Goal: Task Accomplishment & Management: Manage account settings

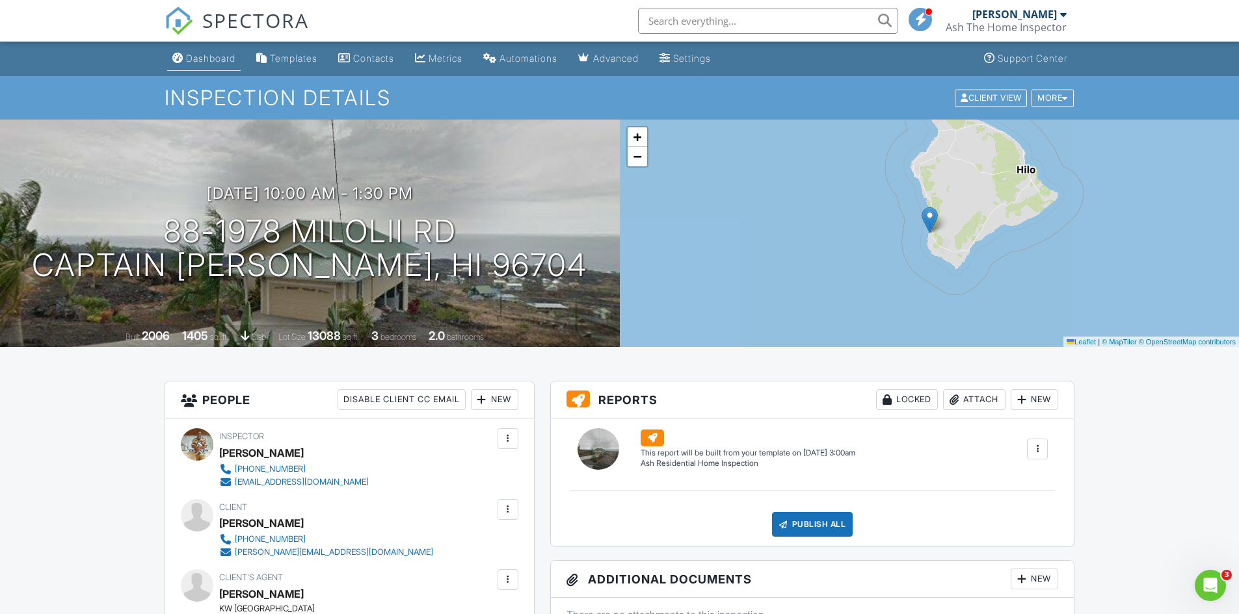
click at [211, 56] on div "Dashboard" at bounding box center [210, 58] width 49 height 11
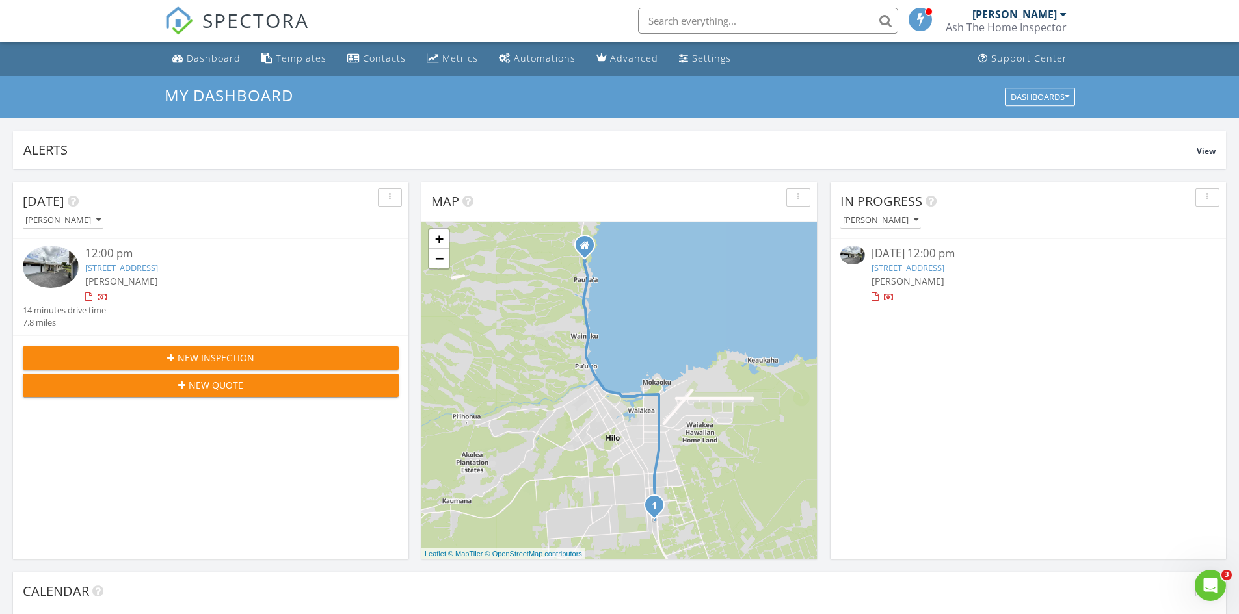
click at [886, 298] on div at bounding box center [889, 298] width 10 height 10
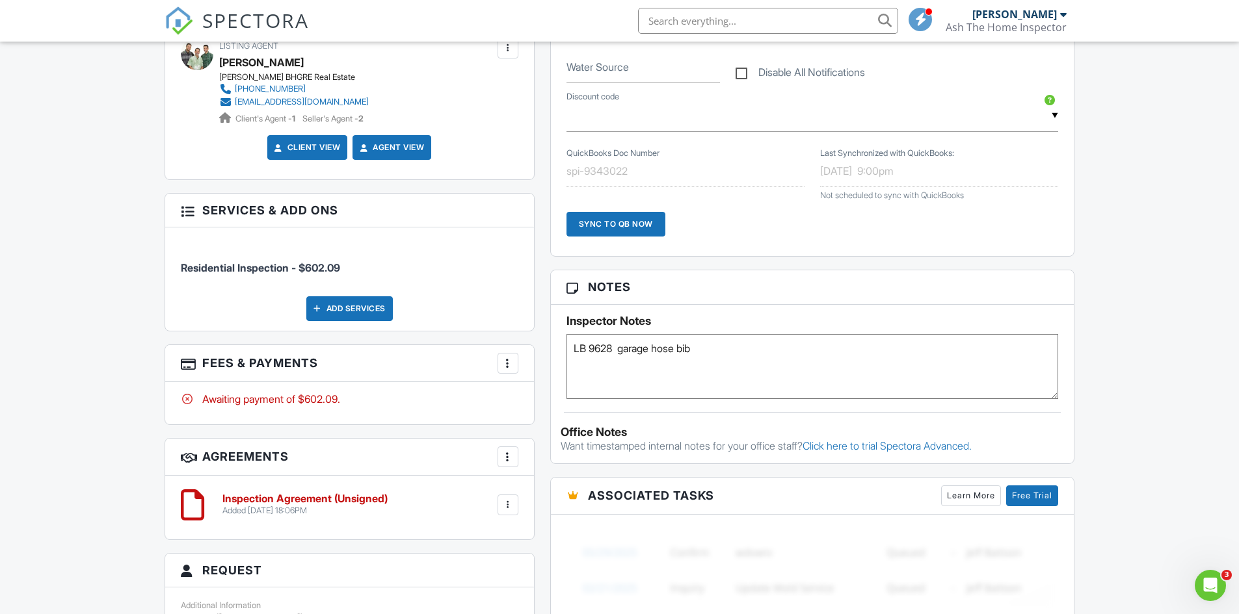
click at [506, 357] on div at bounding box center [507, 363] width 13 height 13
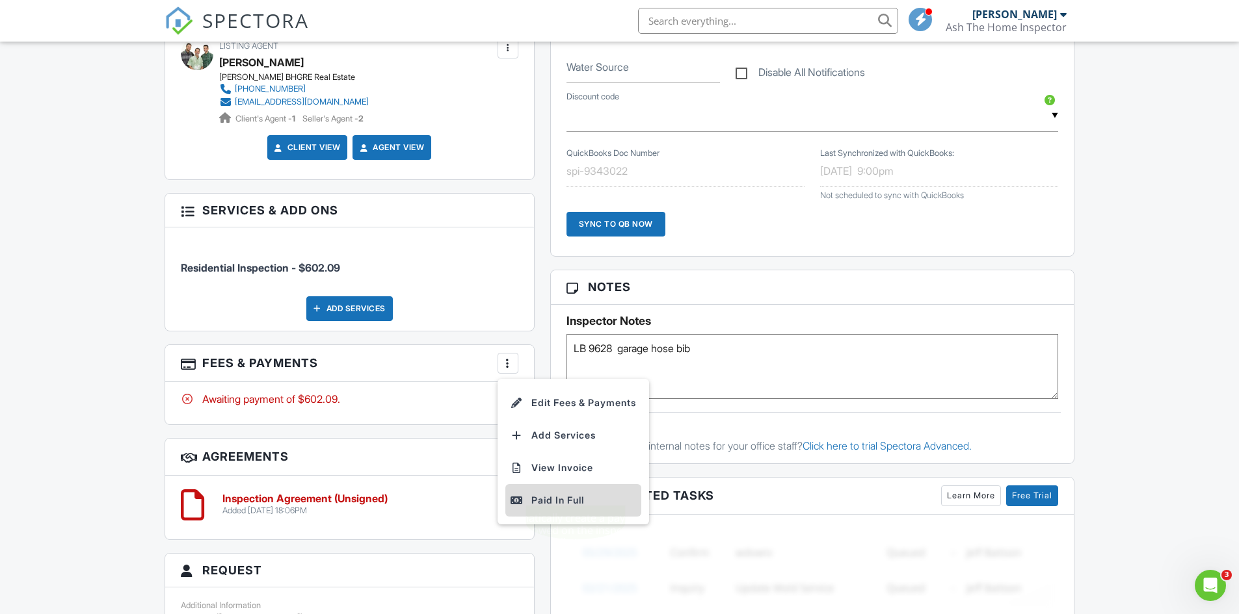
click at [555, 493] on div "Paid In Full" at bounding box center [572, 501] width 125 height 16
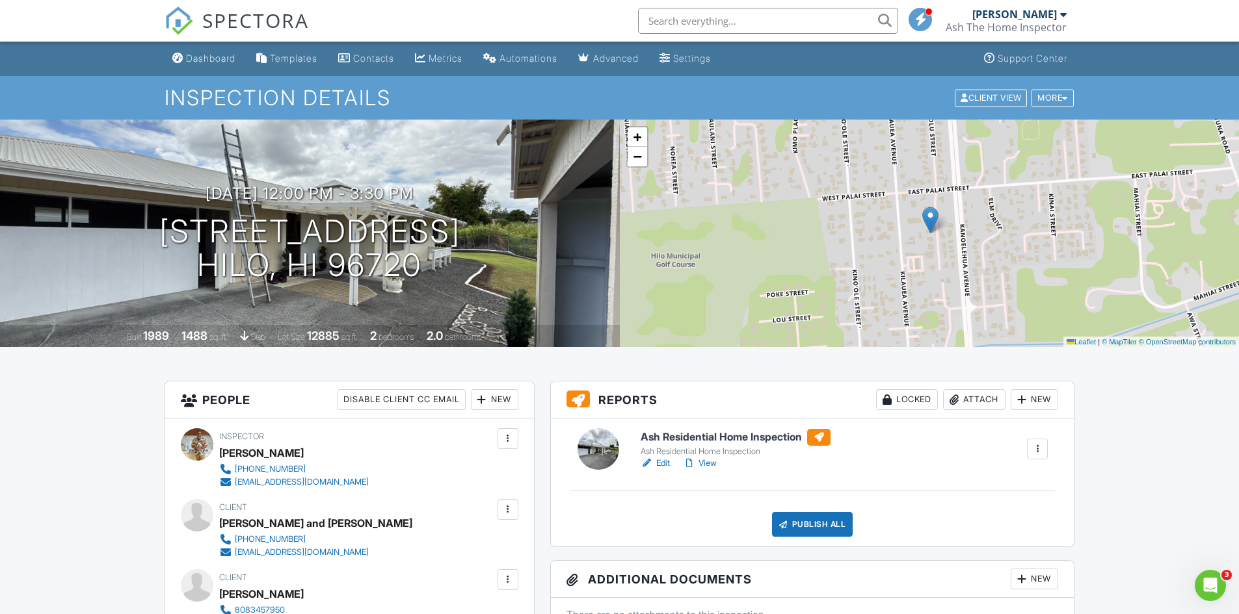
scroll to position [130, 0]
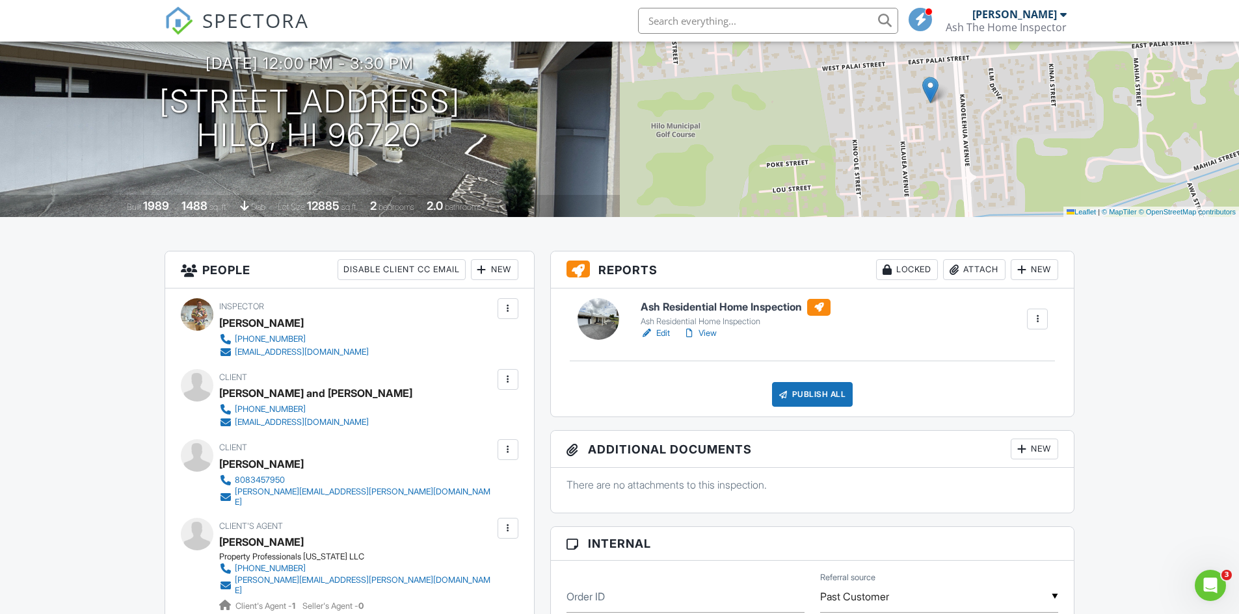
click at [709, 335] on link "View" at bounding box center [700, 333] width 34 height 13
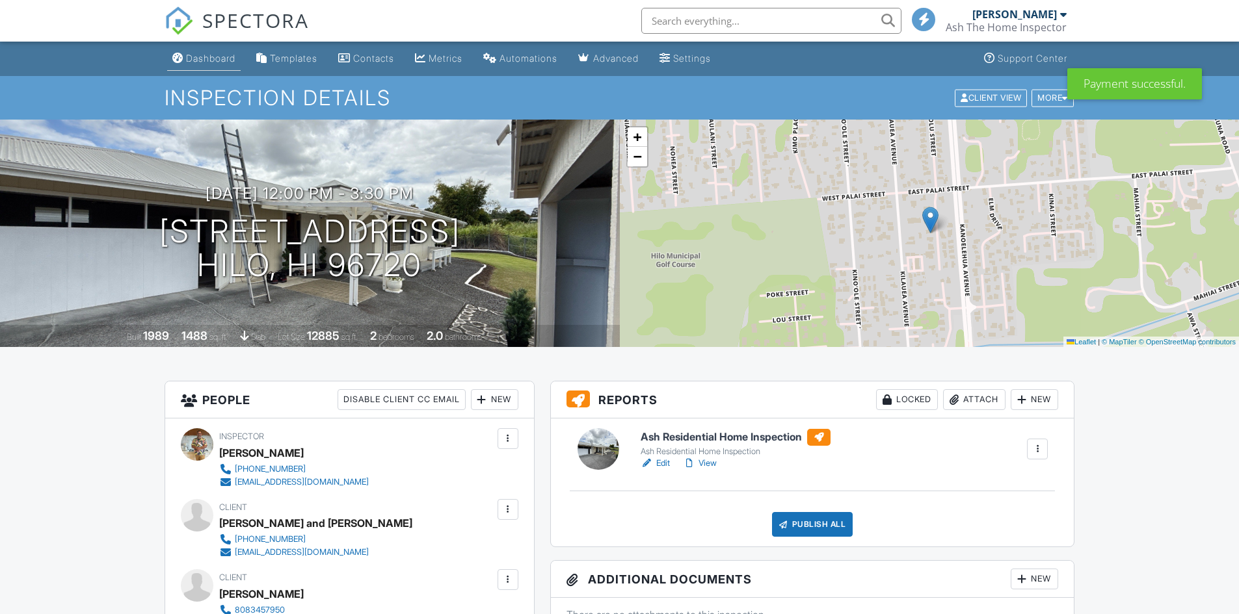
click at [204, 58] on div "Dashboard" at bounding box center [210, 58] width 49 height 11
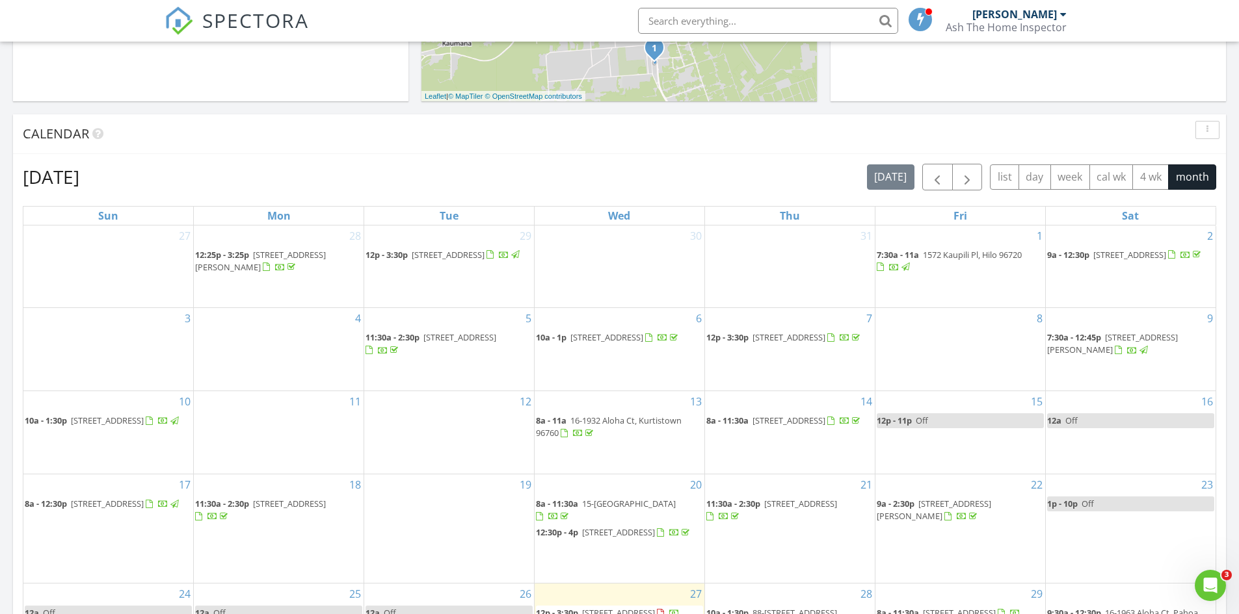
scroll to position [650, 0]
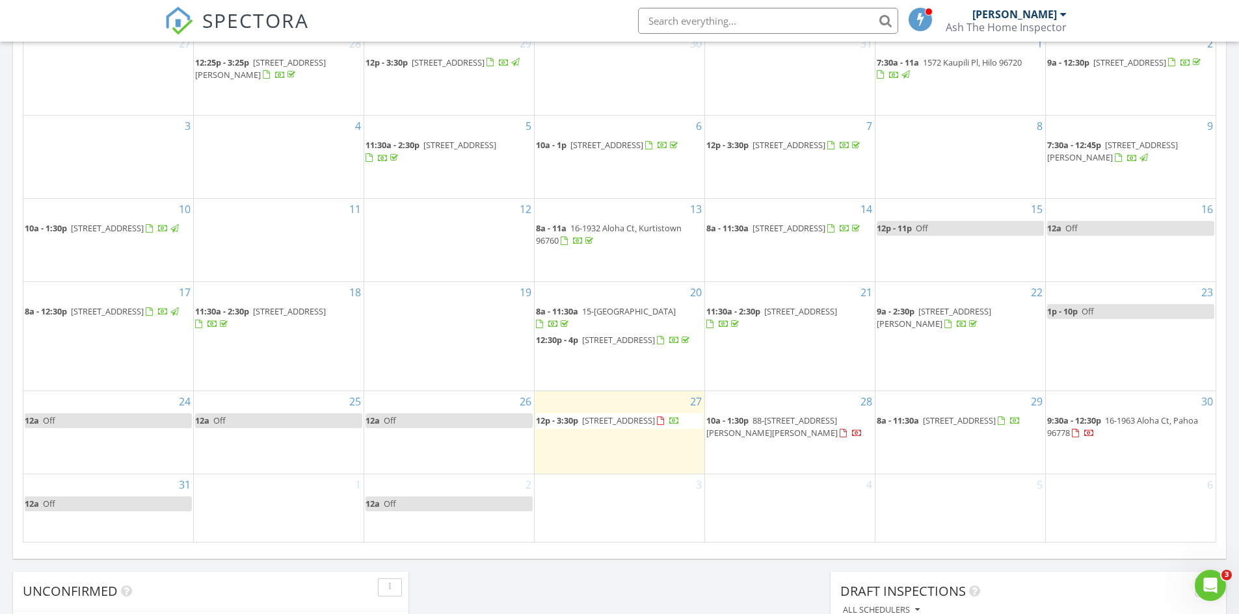
click at [1140, 428] on span "16-1963 Aloha Ct, Pahoa 96778" at bounding box center [1122, 427] width 151 height 24
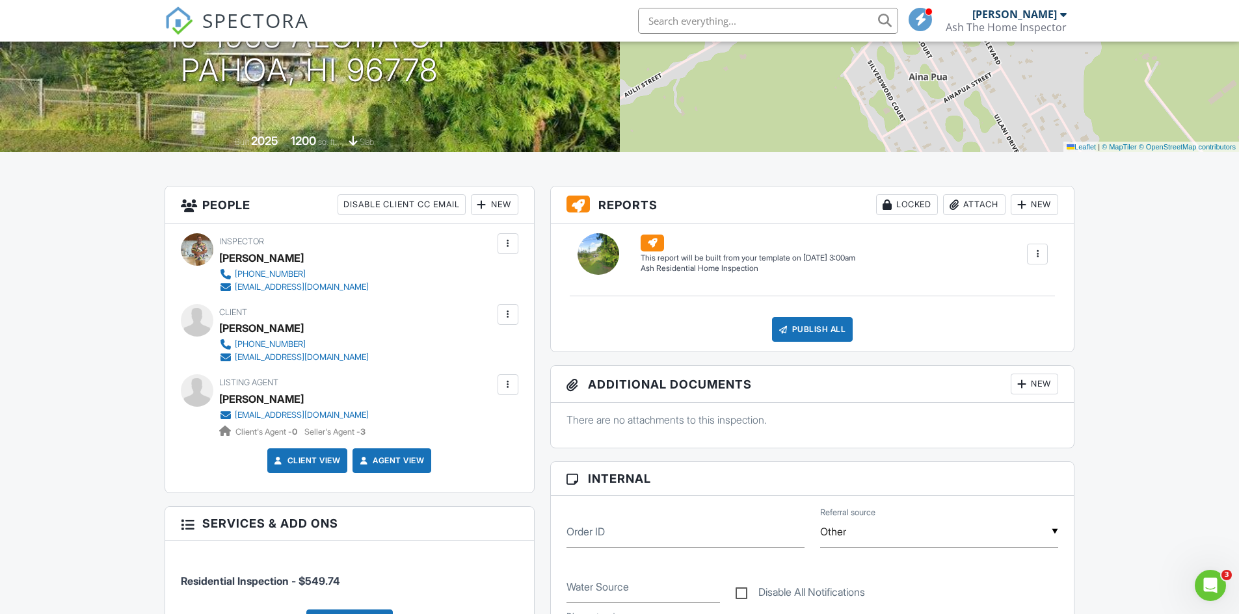
click at [495, 207] on div "New" at bounding box center [494, 204] width 47 height 21
click at [529, 275] on li "Client's Agent" at bounding box center [541, 277] width 128 height 33
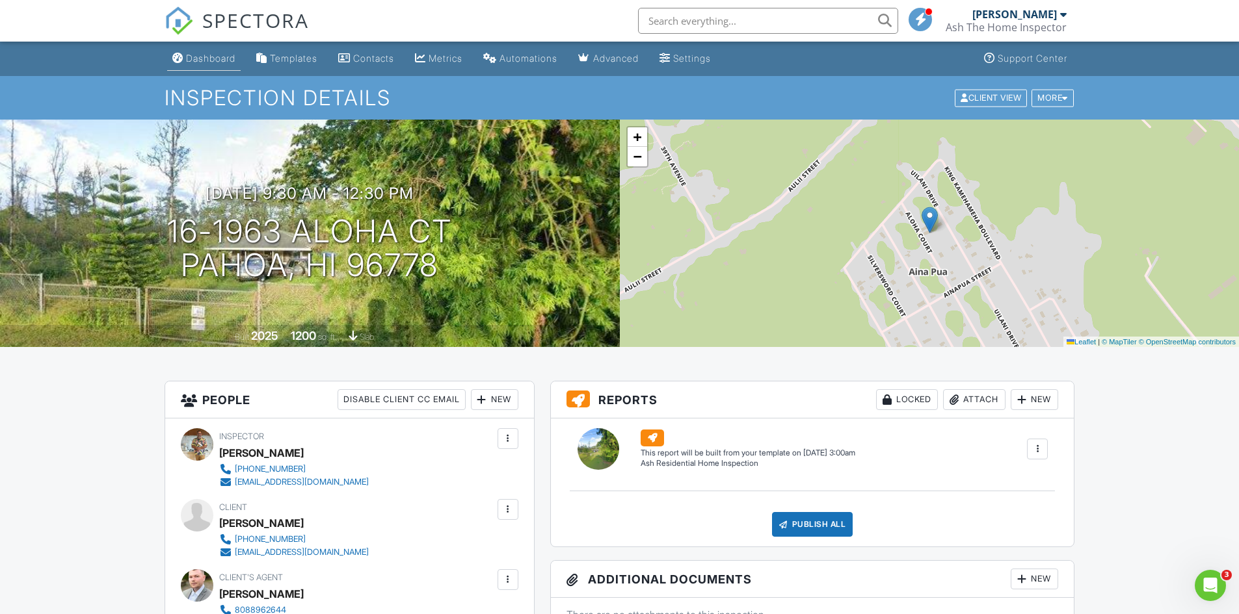
click at [205, 59] on div "Dashboard" at bounding box center [210, 58] width 49 height 11
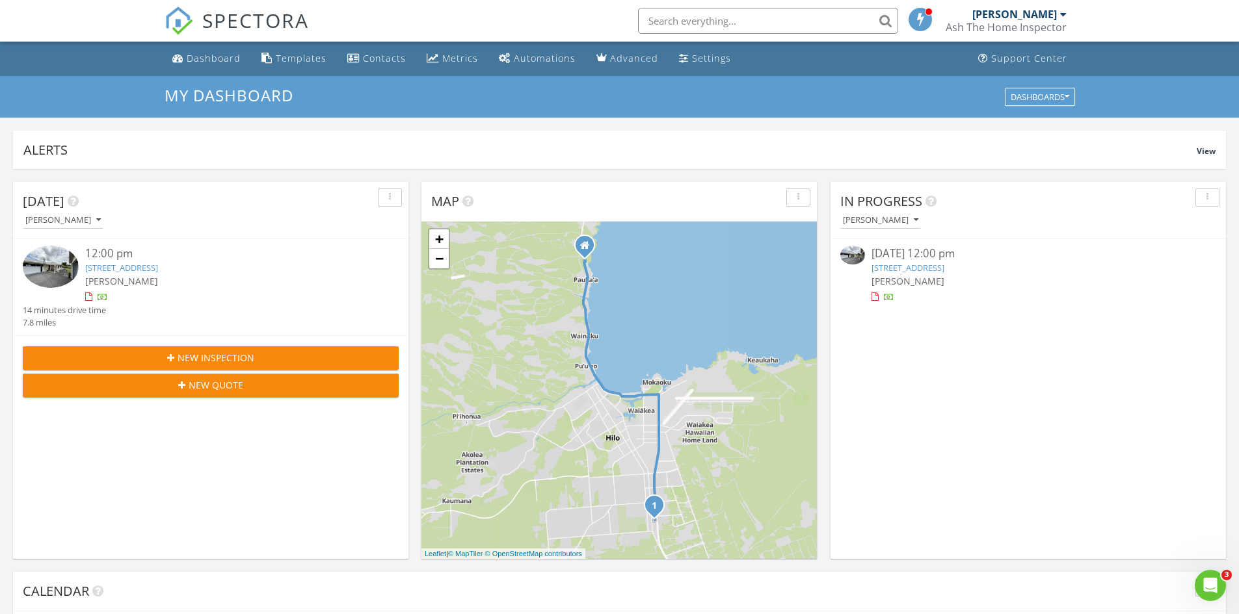
click at [944, 267] on link "[STREET_ADDRESS]" at bounding box center [907, 268] width 73 height 12
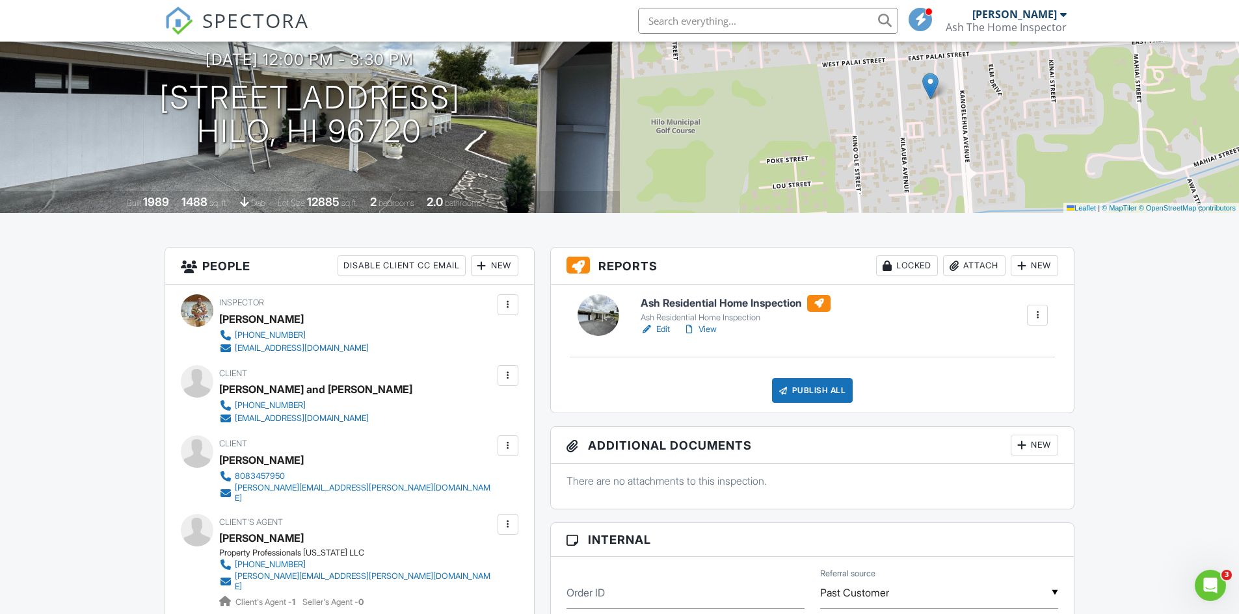
scroll to position [65, 0]
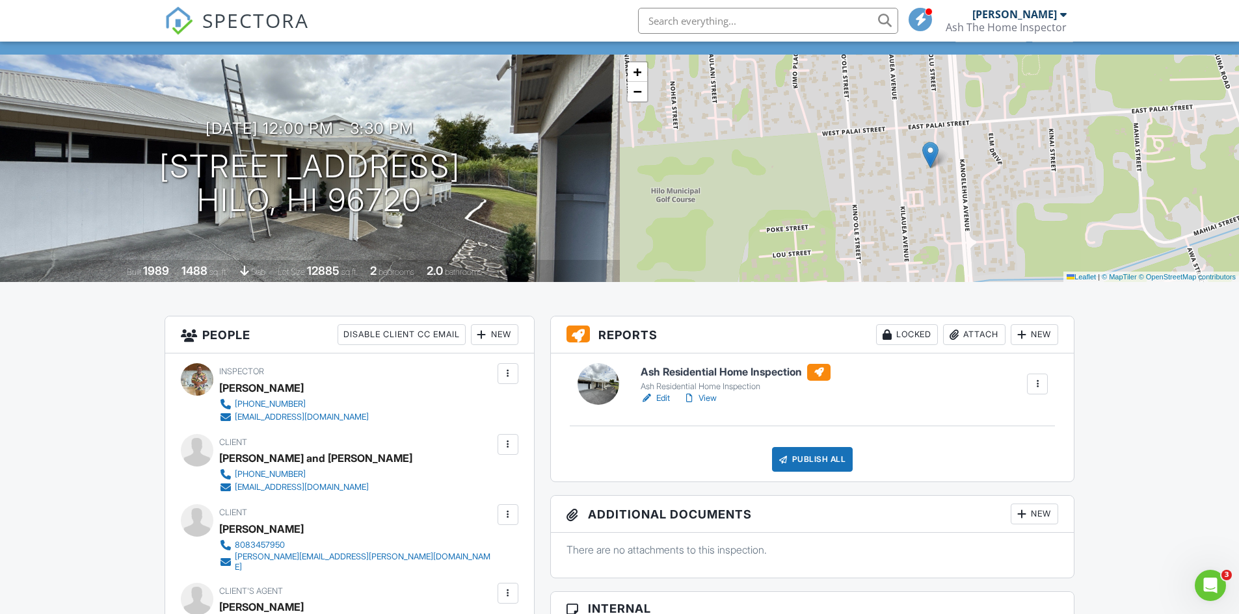
click at [709, 397] on link "View" at bounding box center [700, 398] width 34 height 13
